Goal: Information Seeking & Learning: Learn about a topic

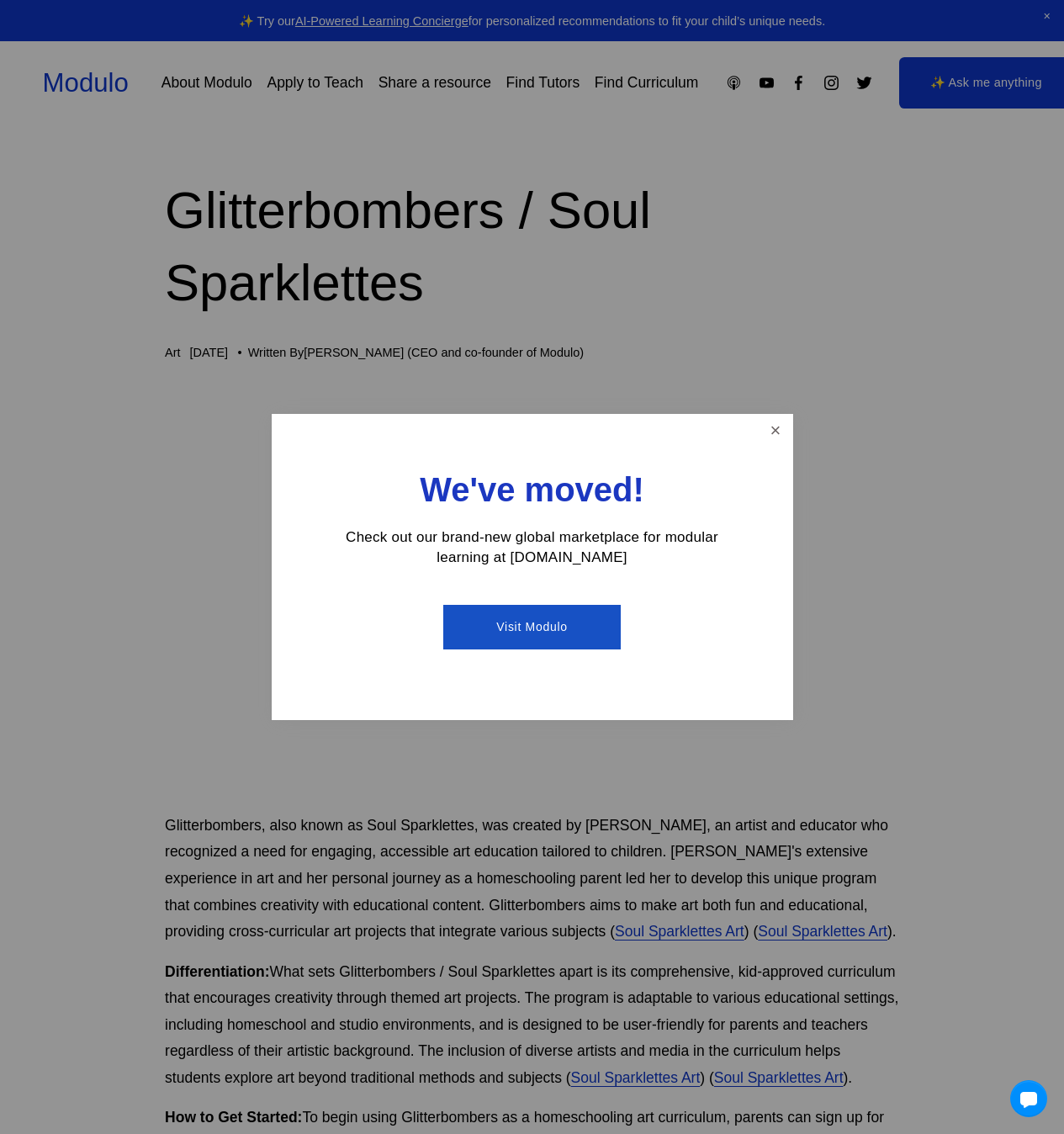
click at [101, 114] on div at bounding box center [532, 567] width 1064 height 1134
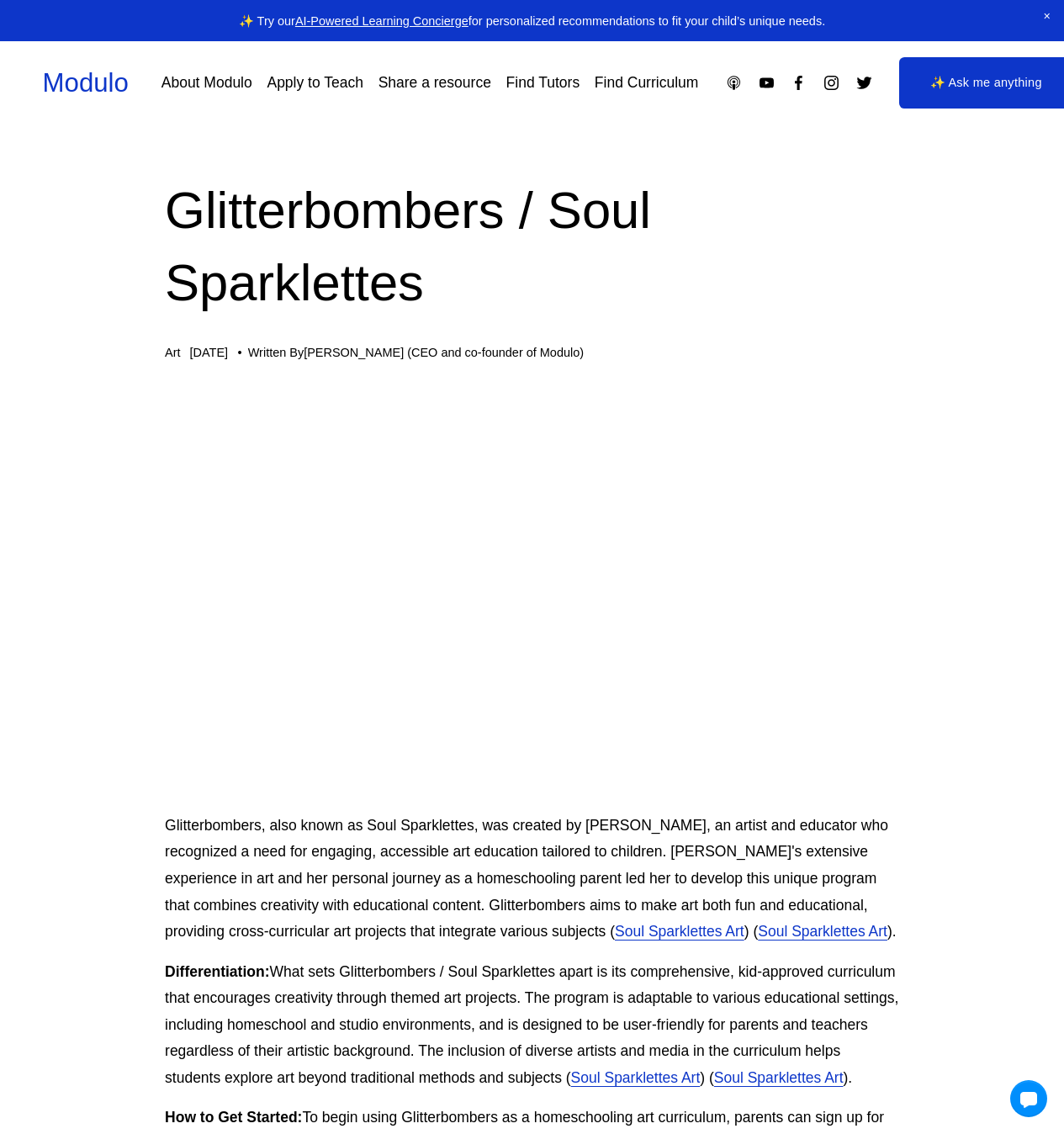
click at [102, 96] on link "Modulo" at bounding box center [86, 82] width 86 height 29
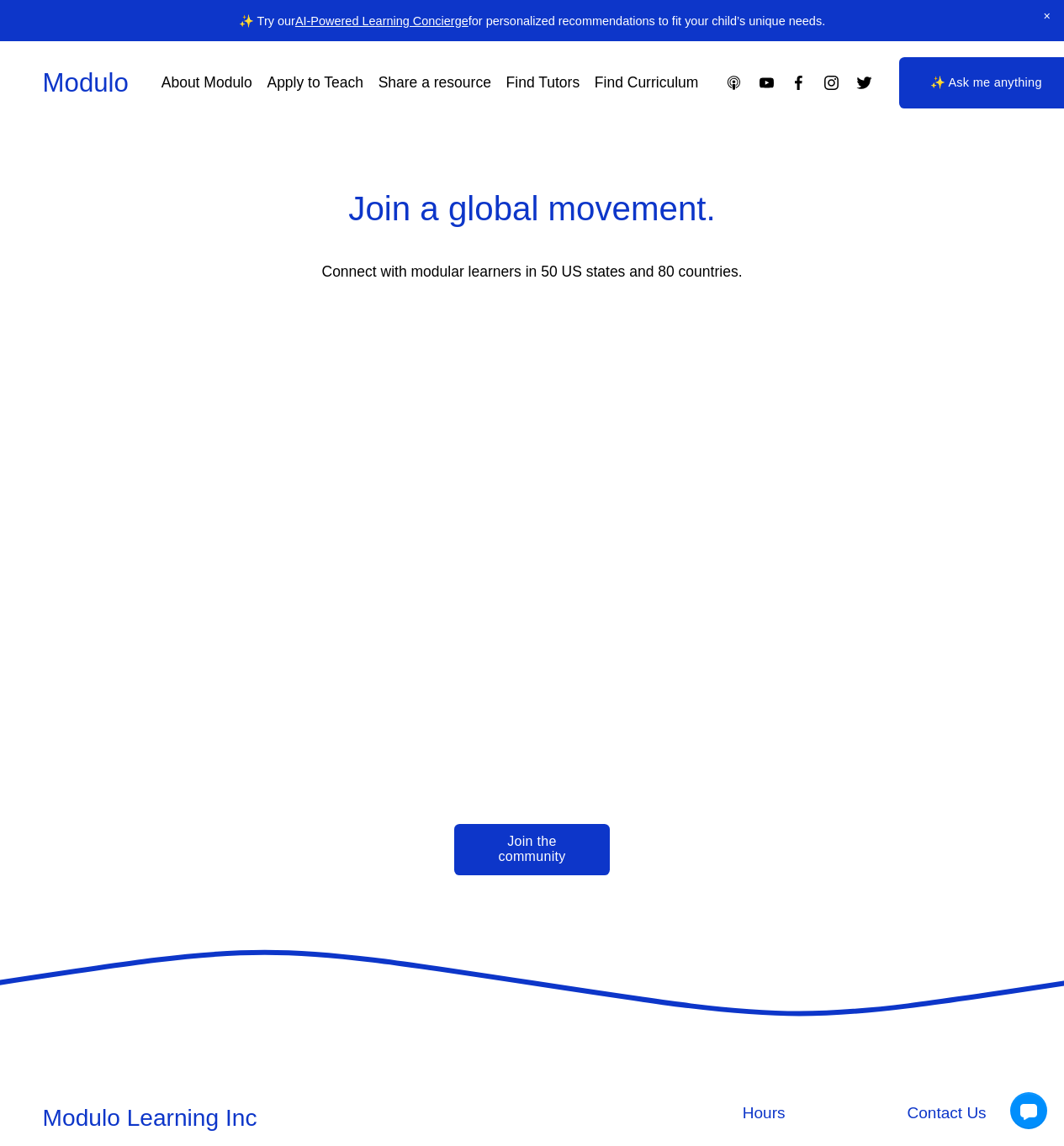
scroll to position [3738, 0]
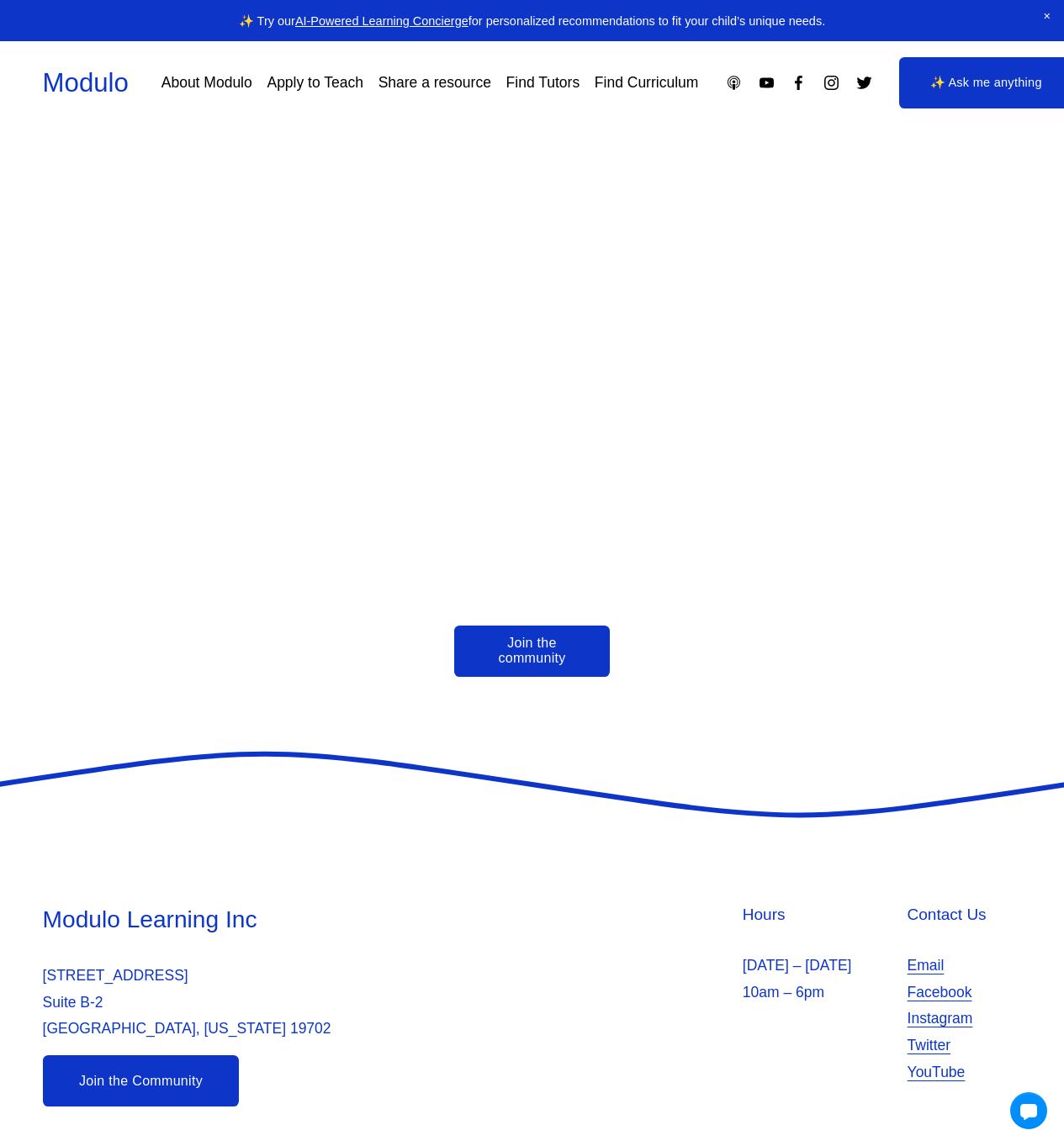
click at [863, 85] on use "Twitter" at bounding box center [863, 83] width 16 height 13
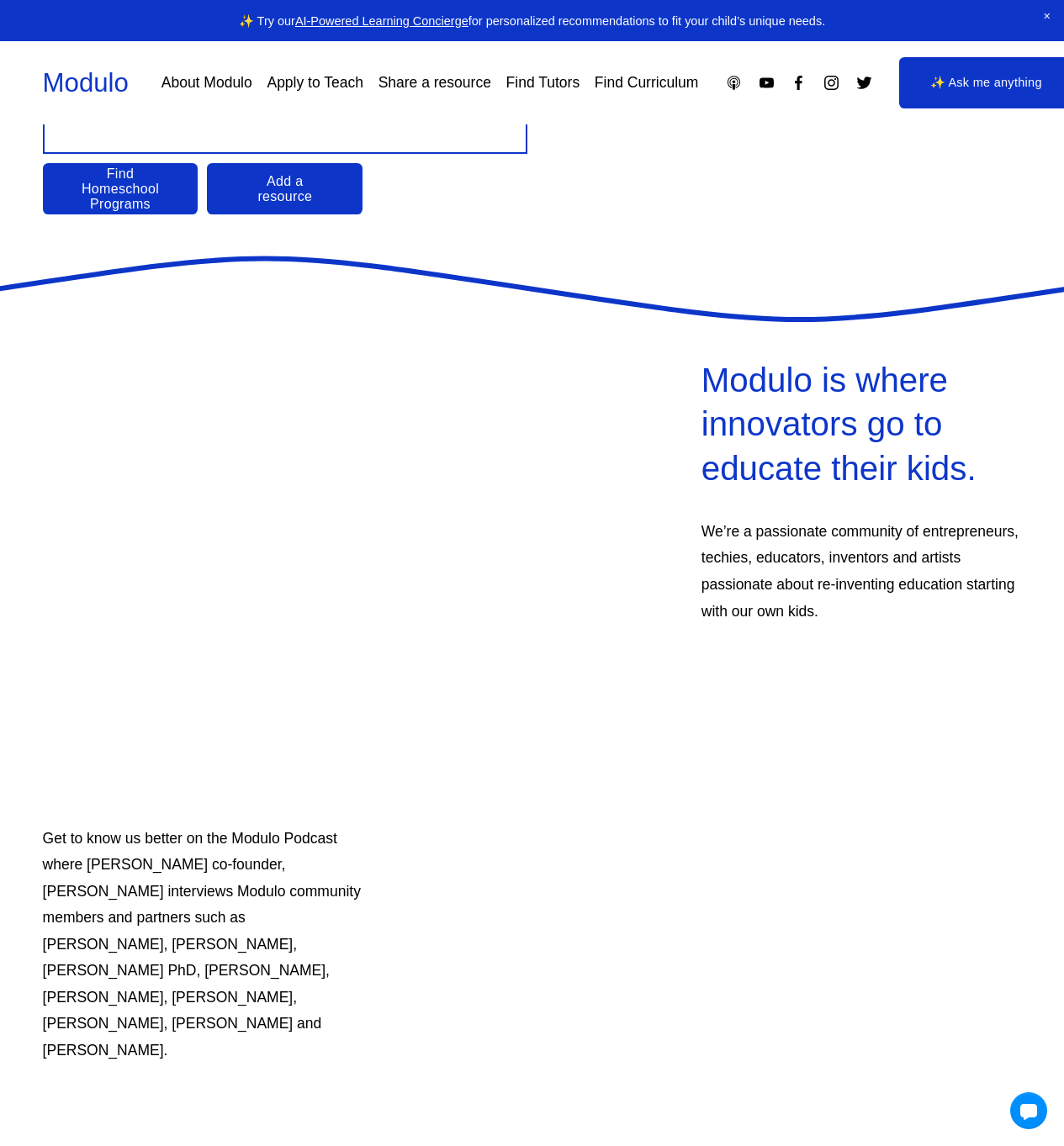
scroll to position [0, 0]
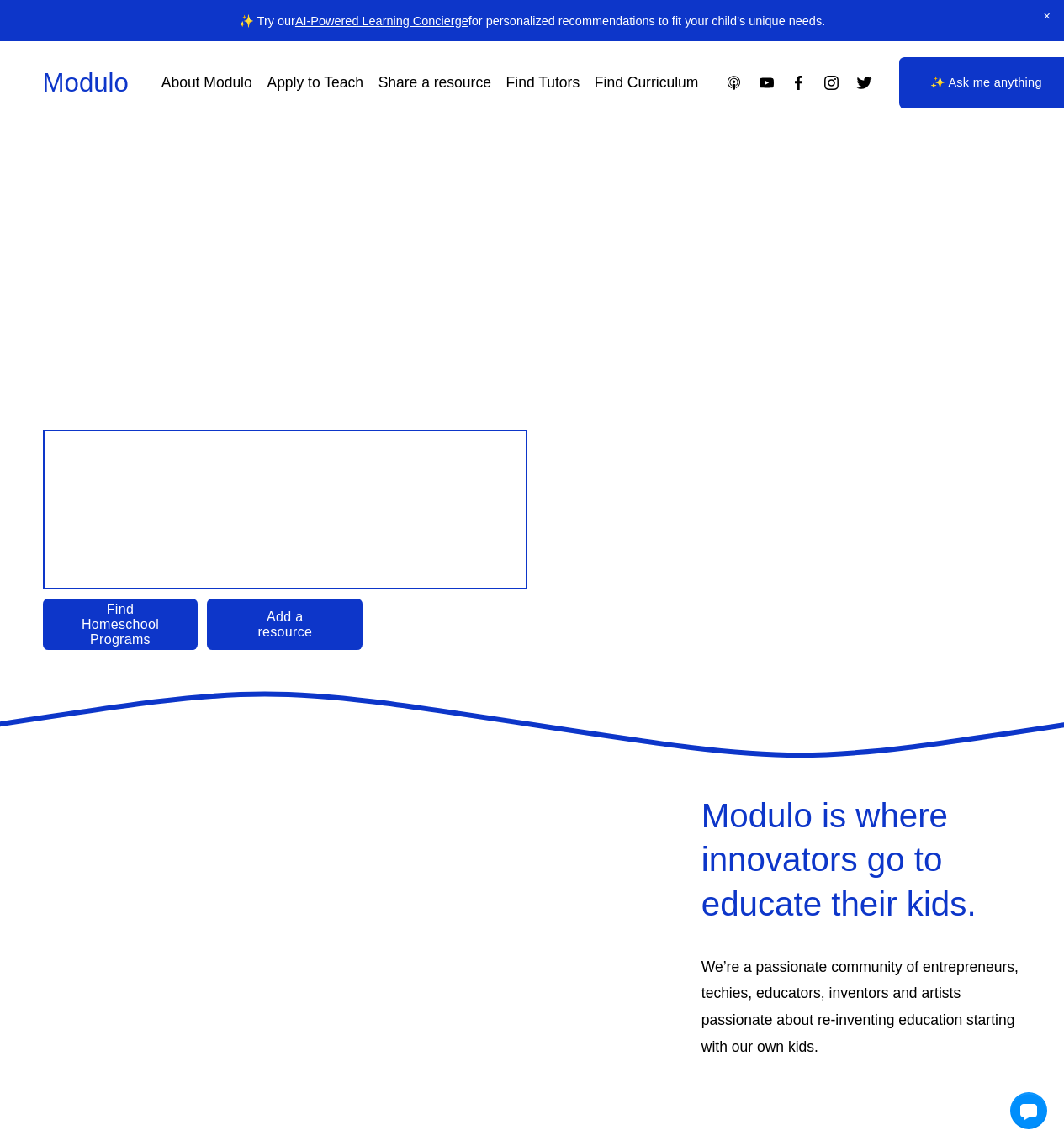
click at [158, 621] on link "Find Homeschool Programs" at bounding box center [121, 624] width 156 height 51
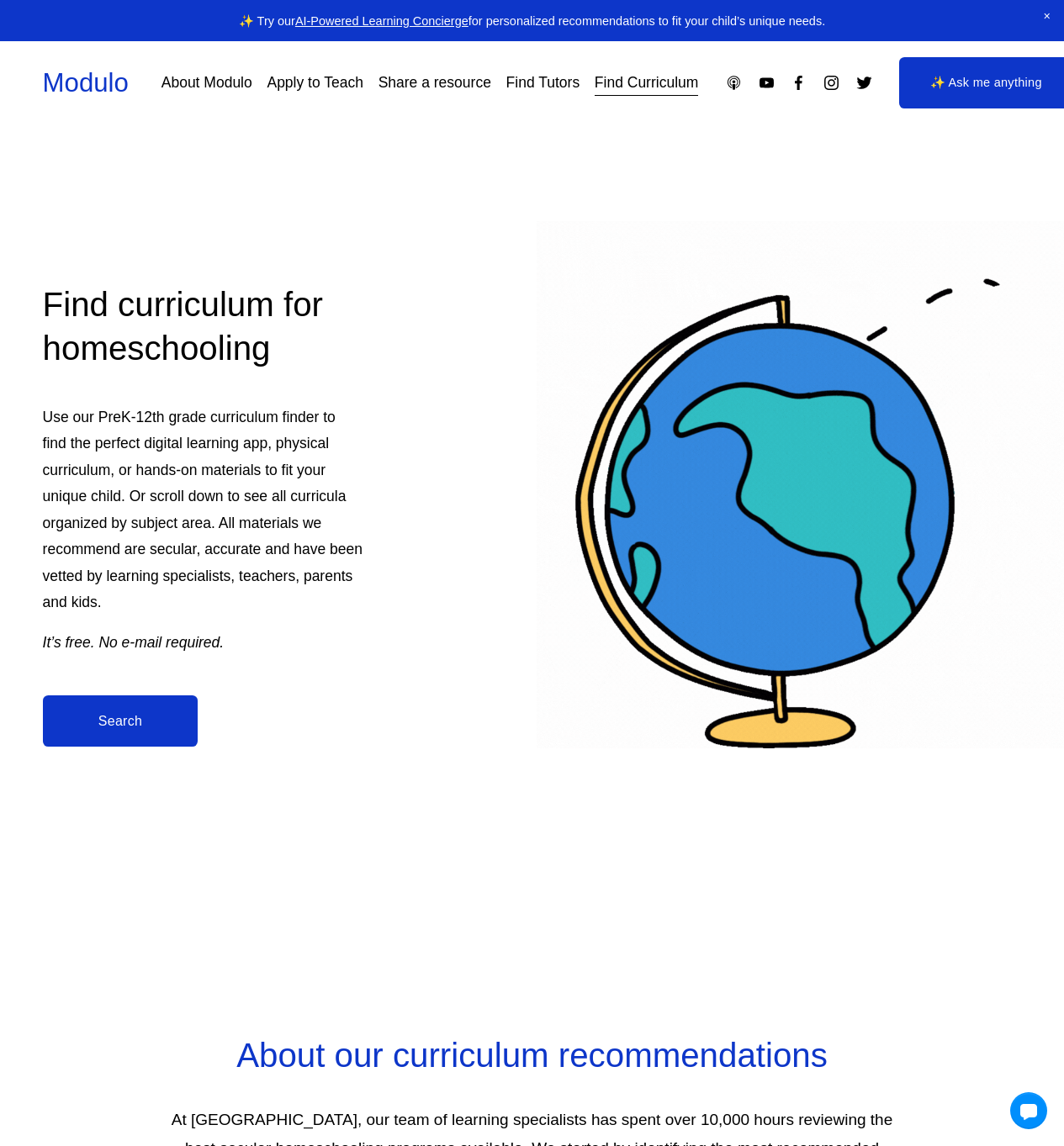
click at [139, 741] on link "Search" at bounding box center [121, 721] width 156 height 51
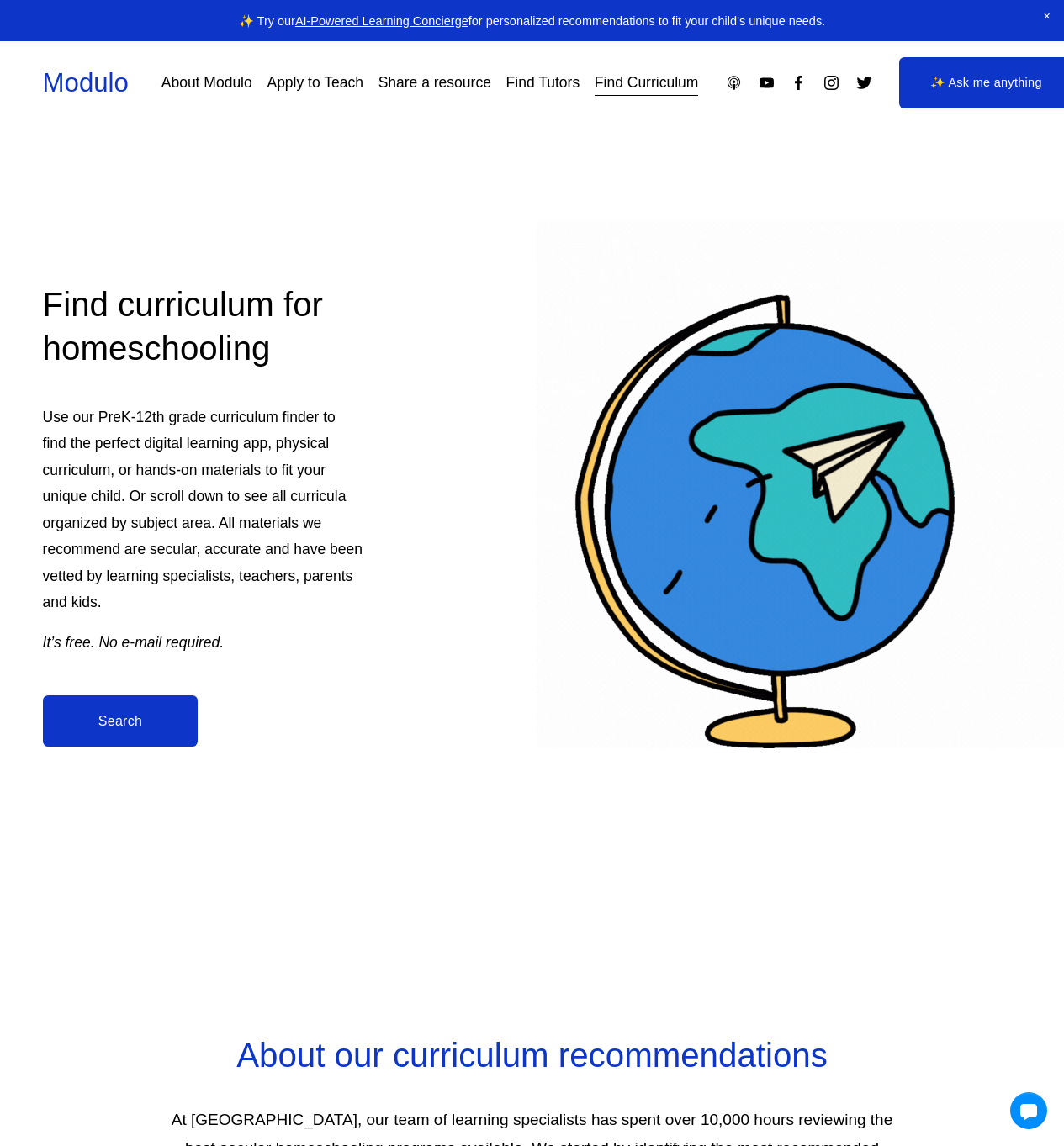
click at [398, 23] on link "AI-Powered Learning Concierge" at bounding box center [381, 21] width 173 height 14
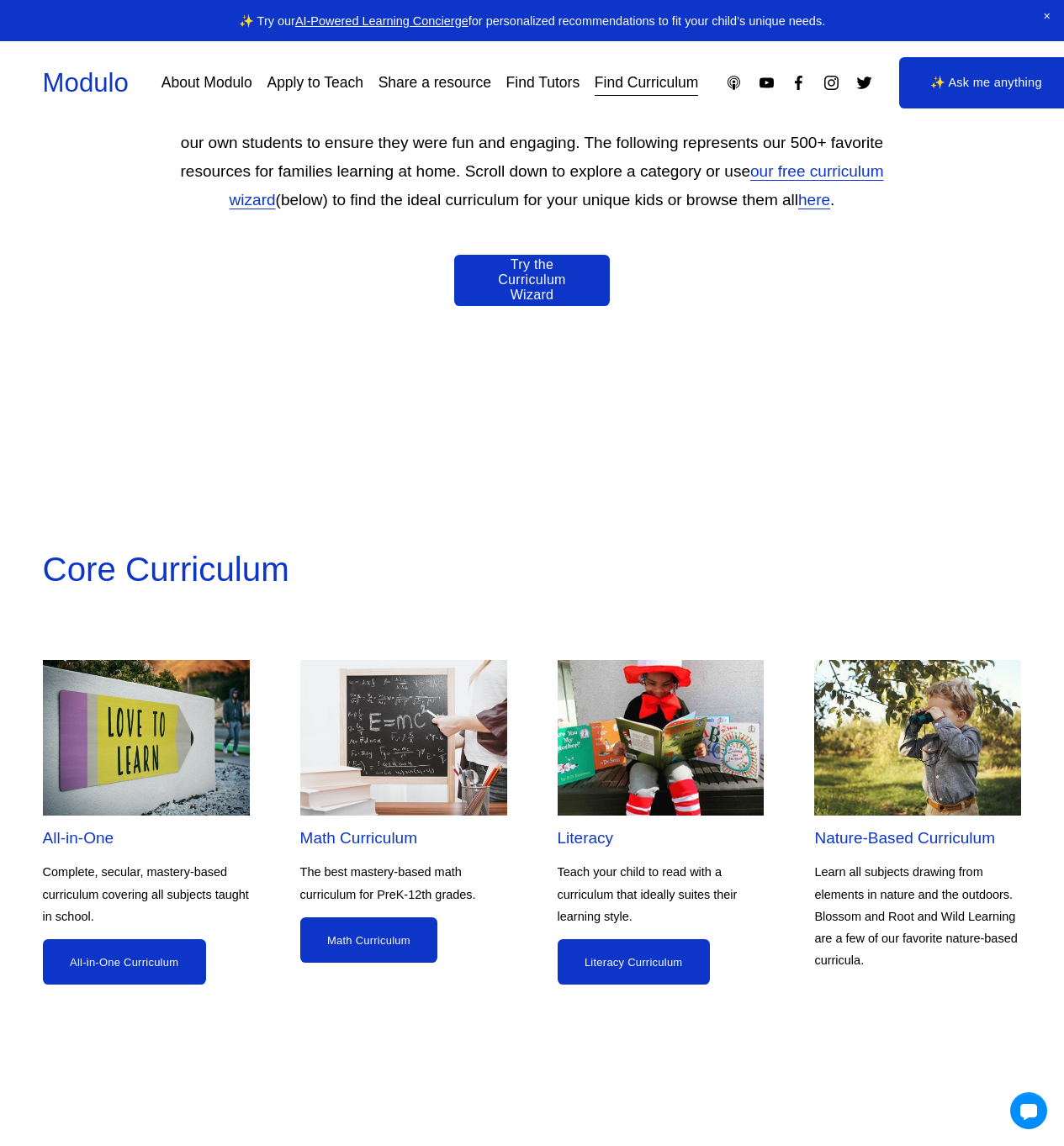
scroll to position [1280, 0]
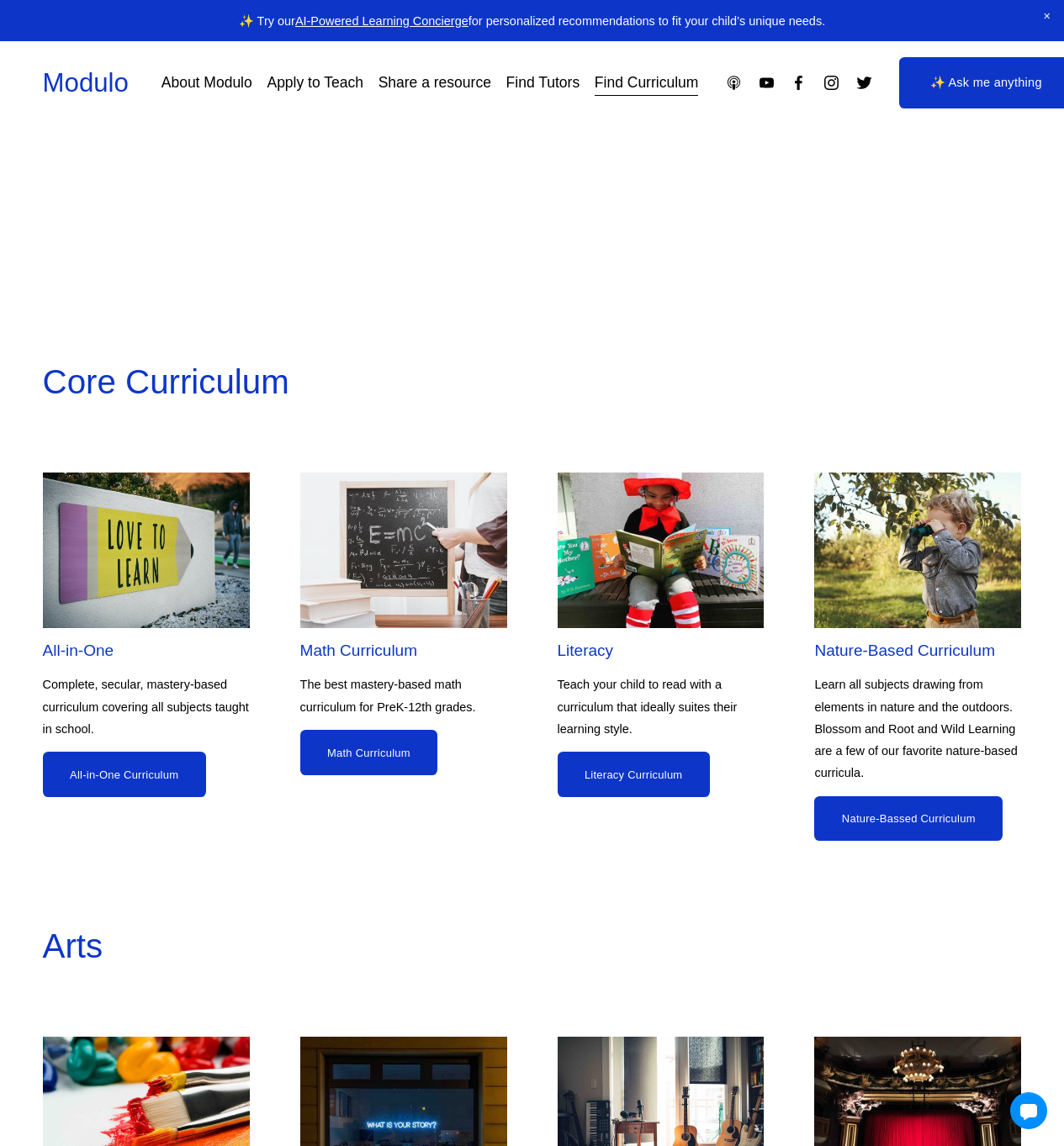
click at [356, 742] on link "Math Curriculum" at bounding box center [369, 752] width 138 height 46
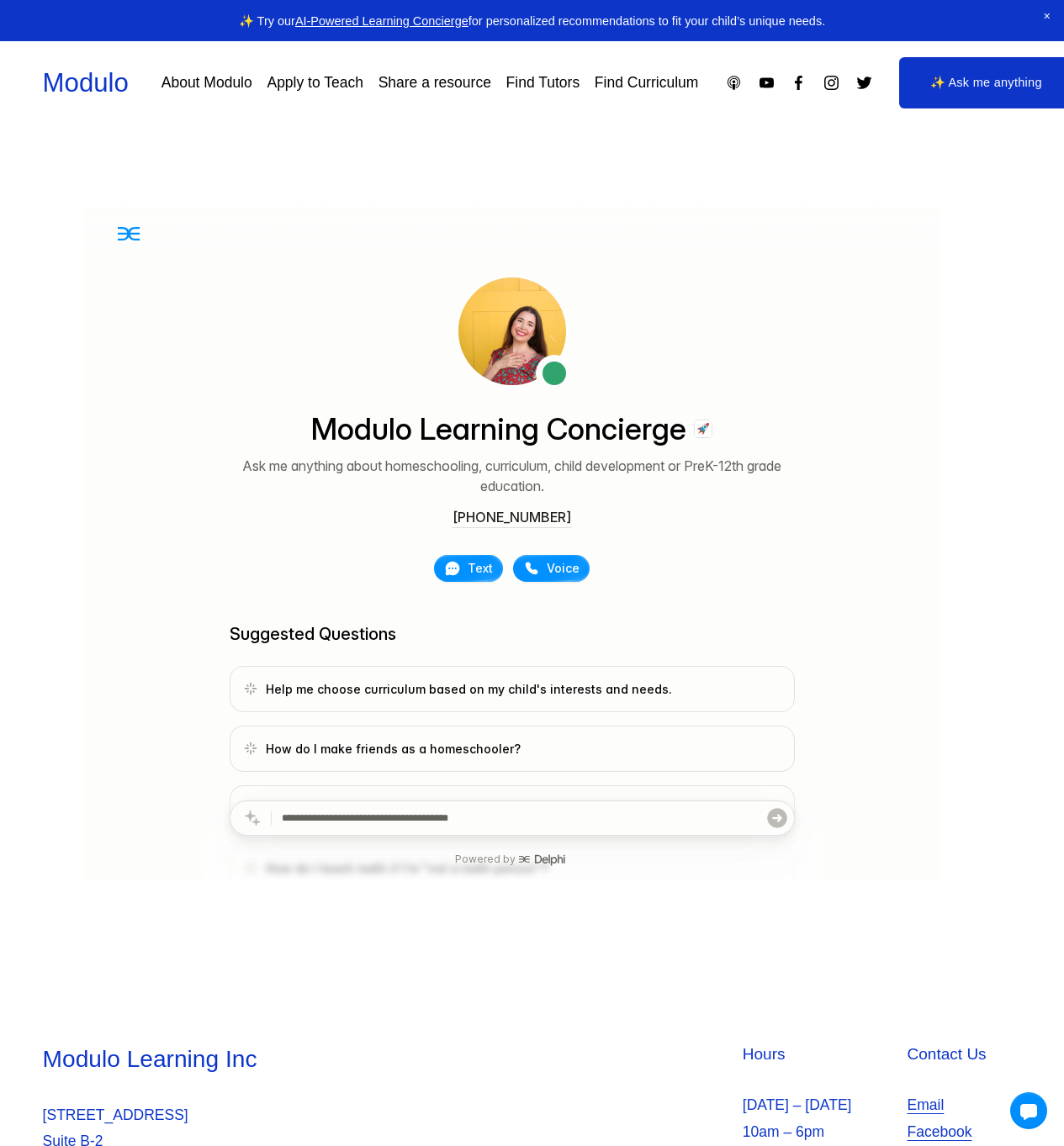
scroll to position [4, 0]
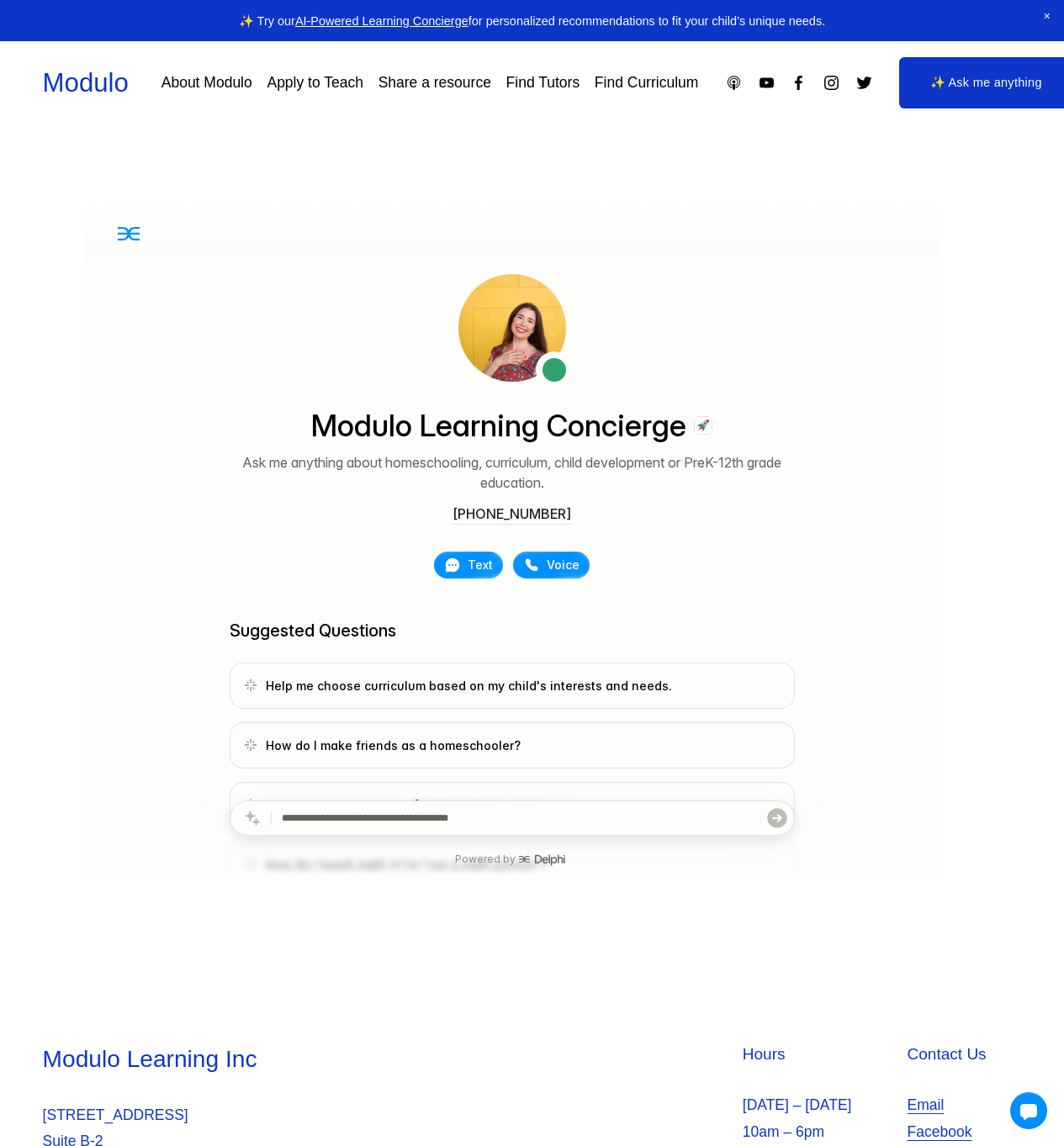
click at [119, 77] on link "Modulo" at bounding box center [86, 82] width 86 height 29
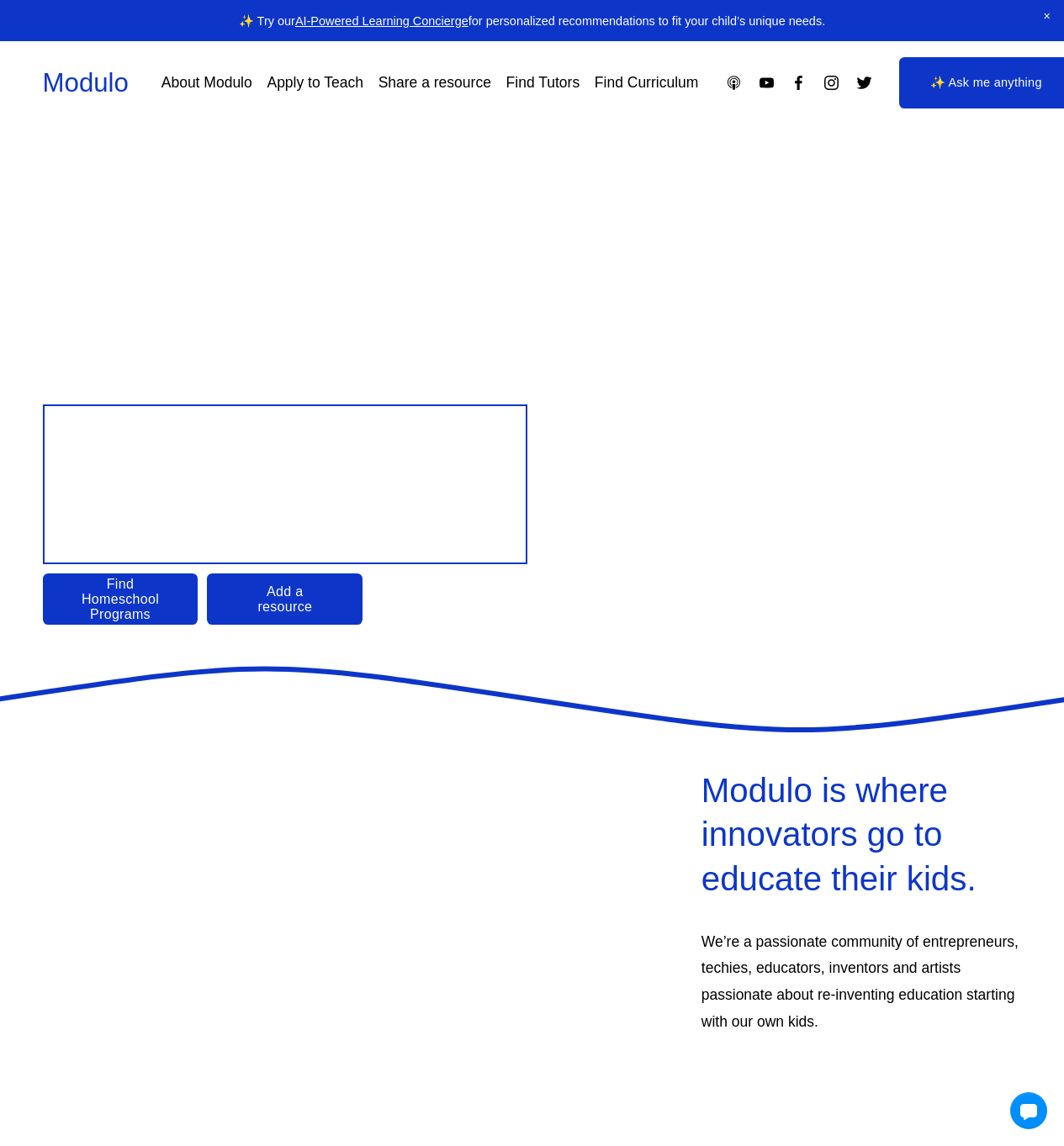
scroll to position [89, 0]
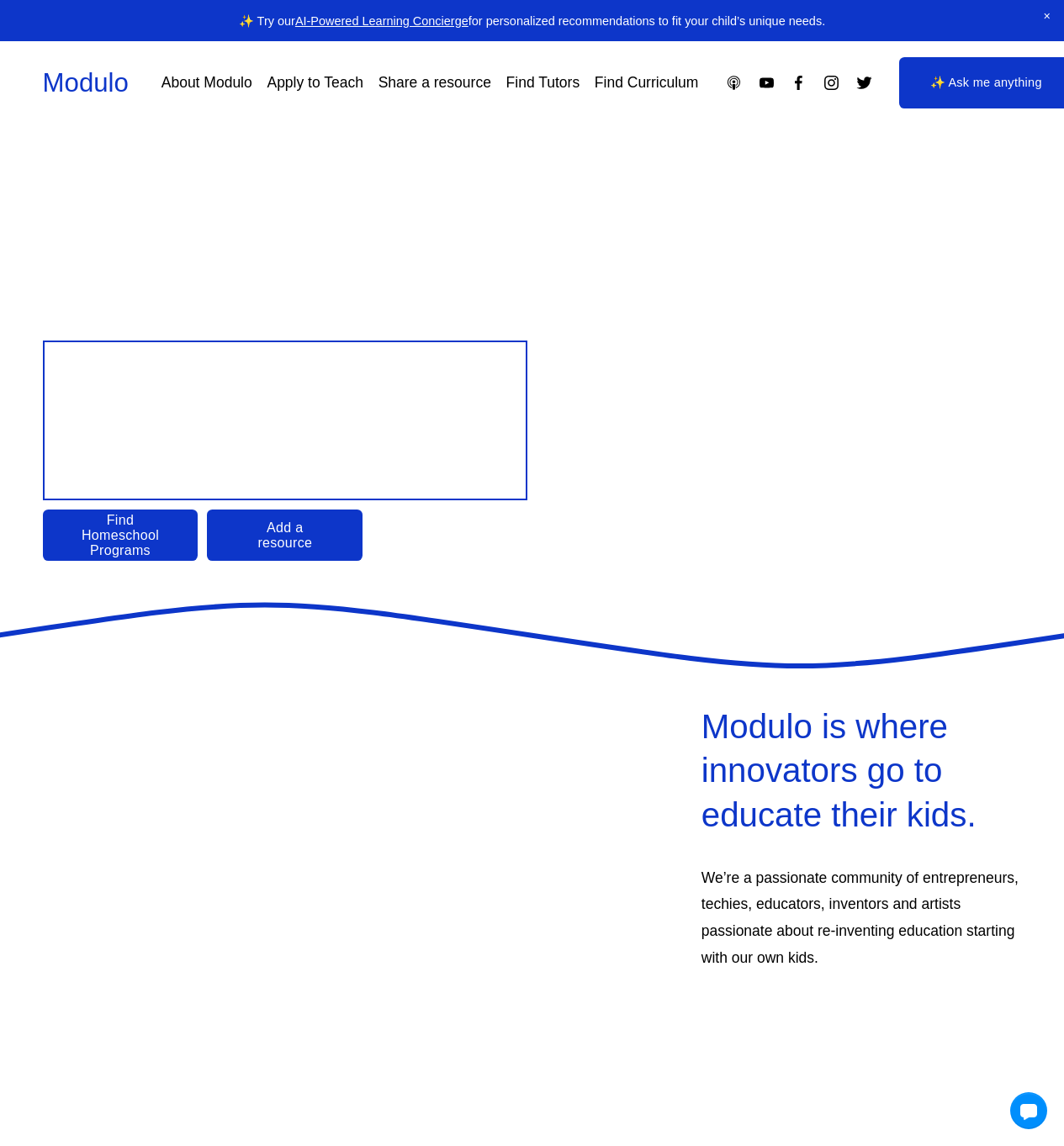
click at [810, 370] on div "Design your child’s Education Find Homeschool Programs Add a resource" at bounding box center [532, 450] width 1064 height 221
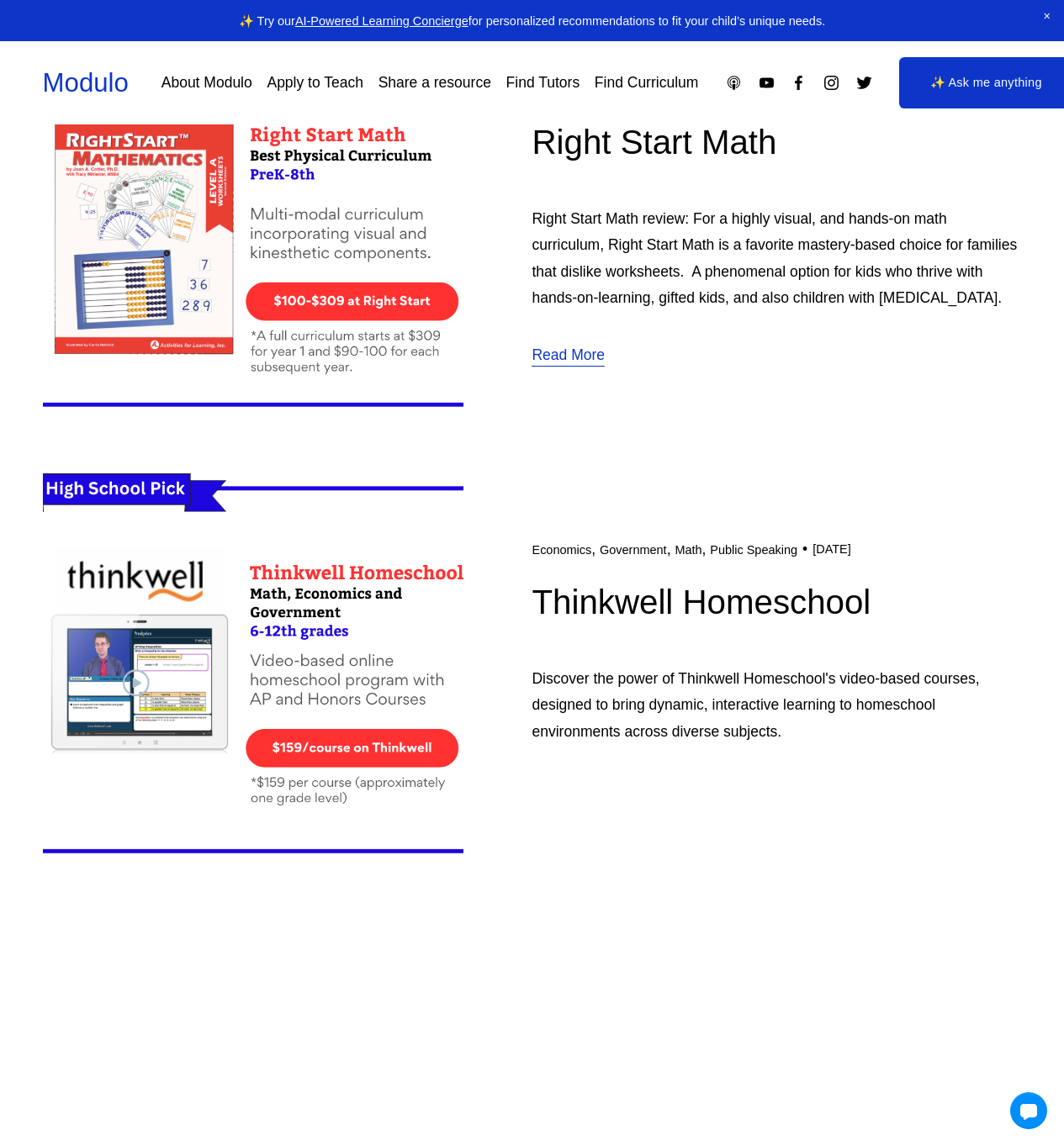
scroll to position [1723, 0]
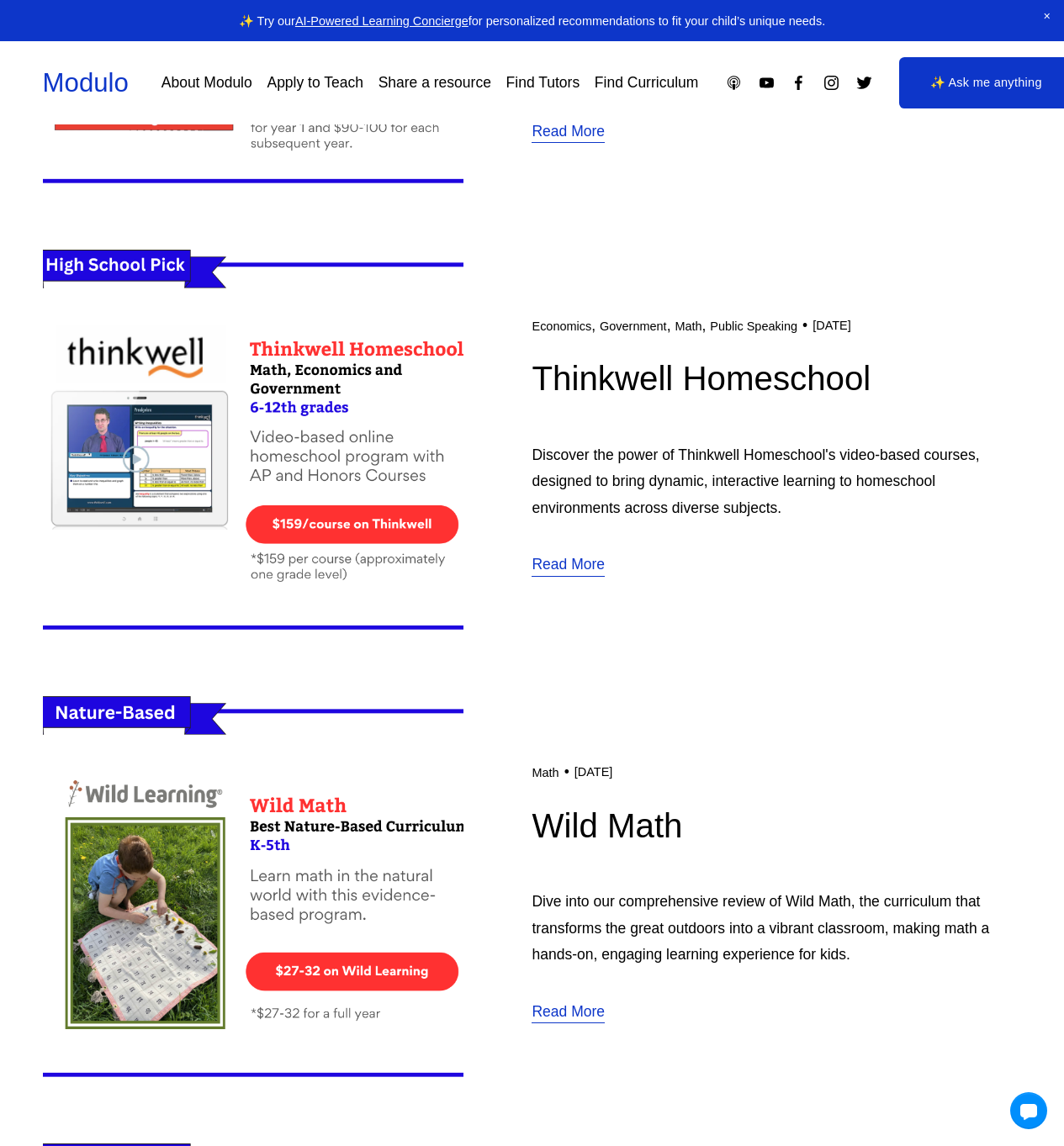
click at [404, 439] on img at bounding box center [253, 446] width 420 height 421
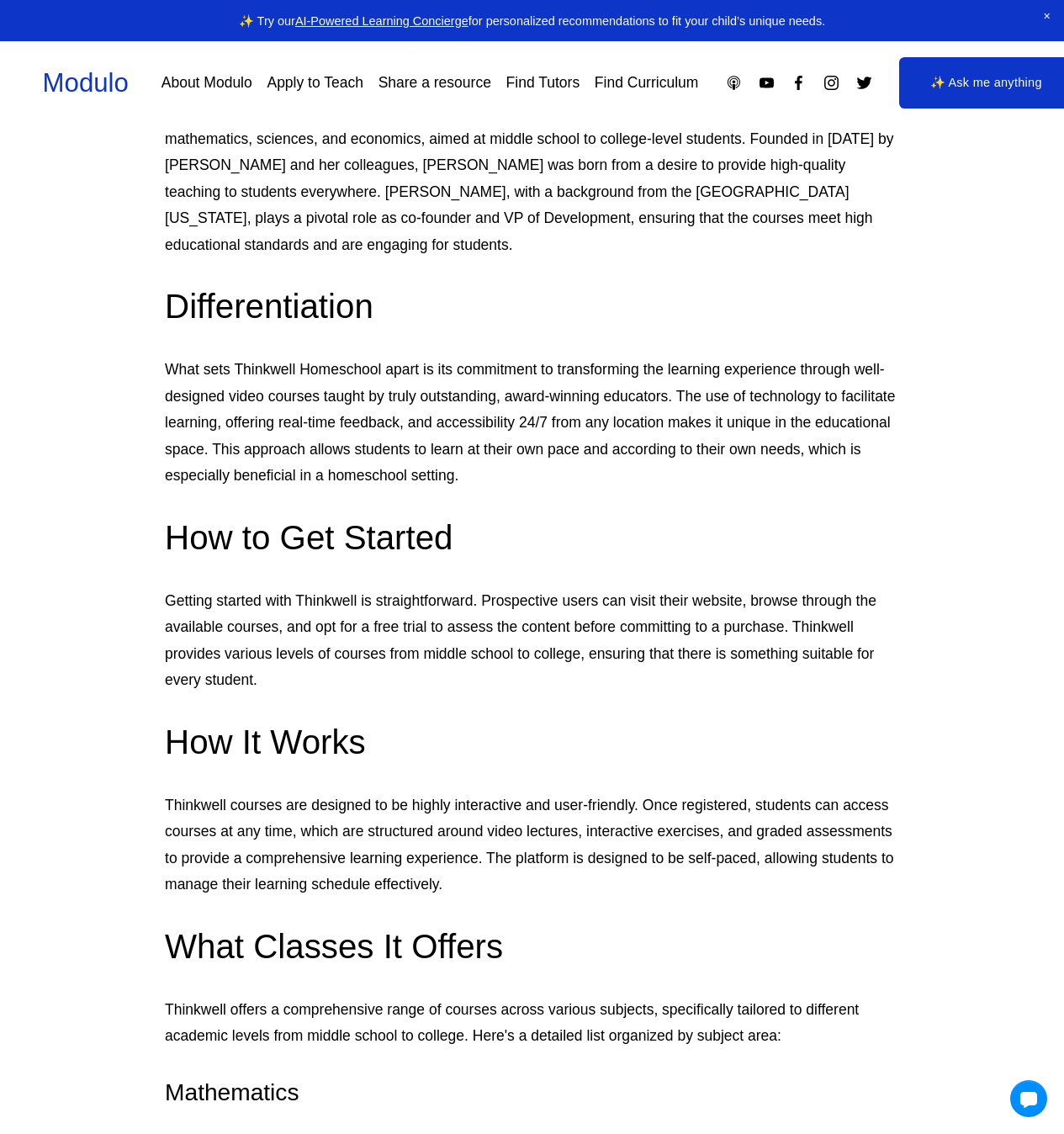
scroll to position [1006, 0]
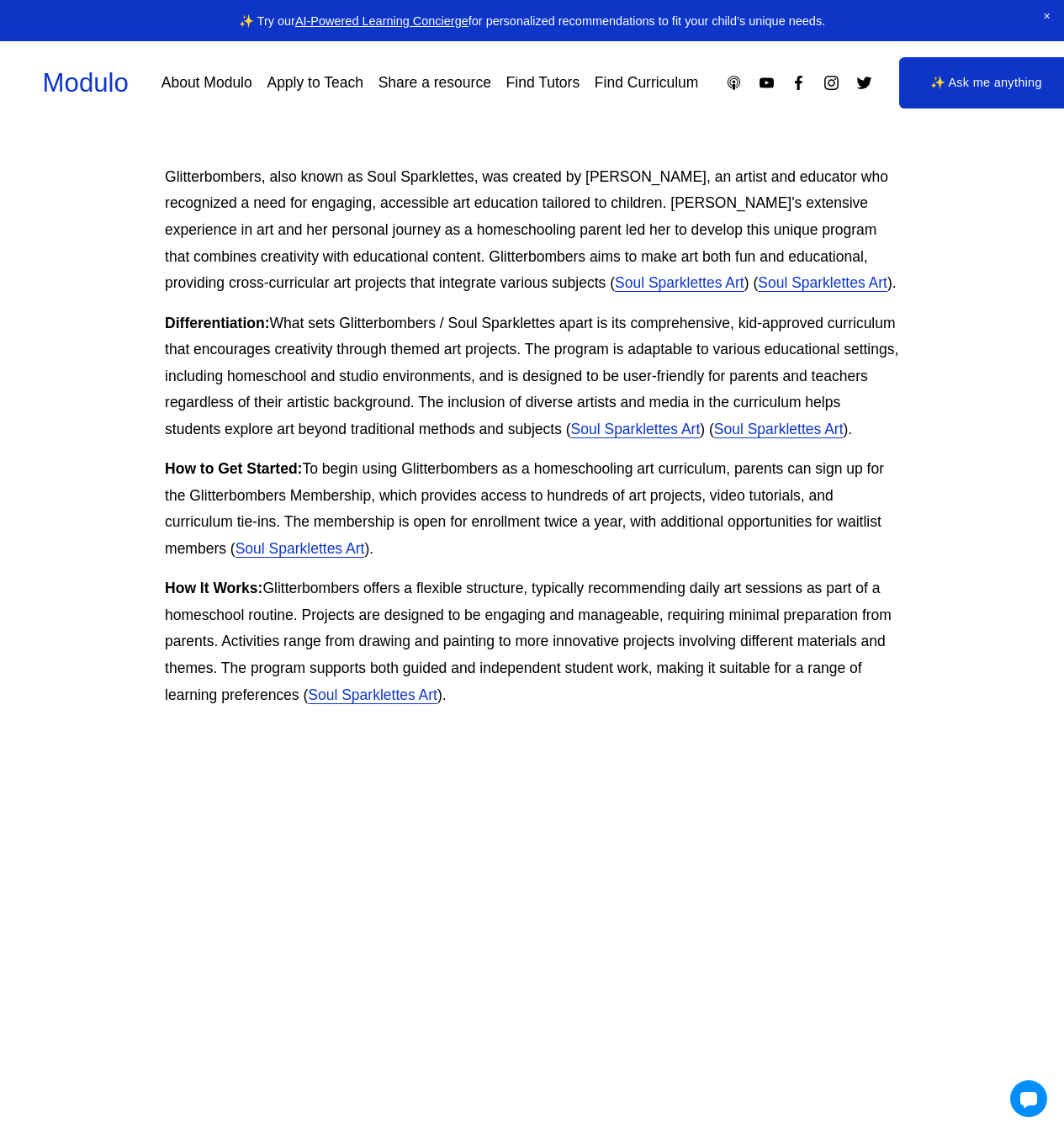
scroll to position [461, 0]
